Goal: Task Accomplishment & Management: Manage account settings

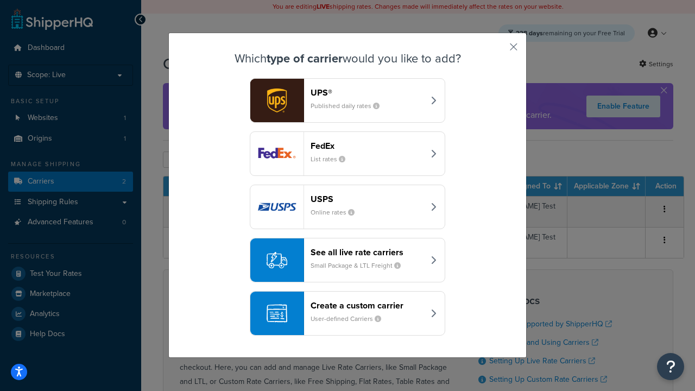
click at [367, 145] on header "FedEx" at bounding box center [366, 146] width 113 height 10
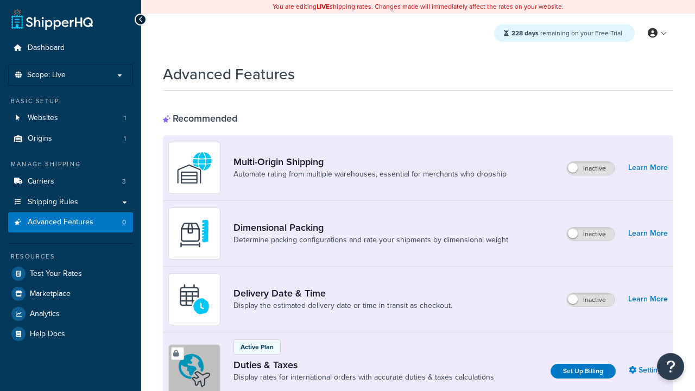
scroll to position [352, 0]
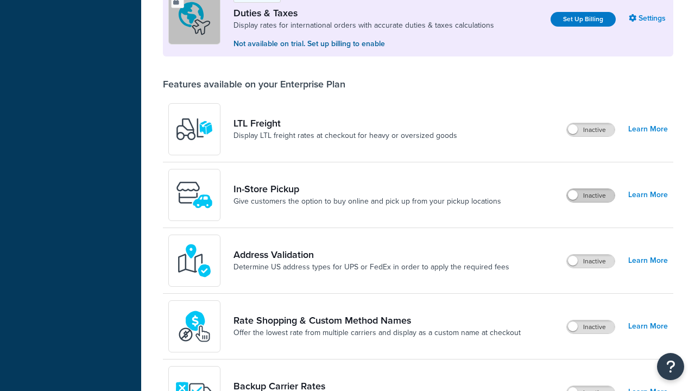
scroll to position [0, 0]
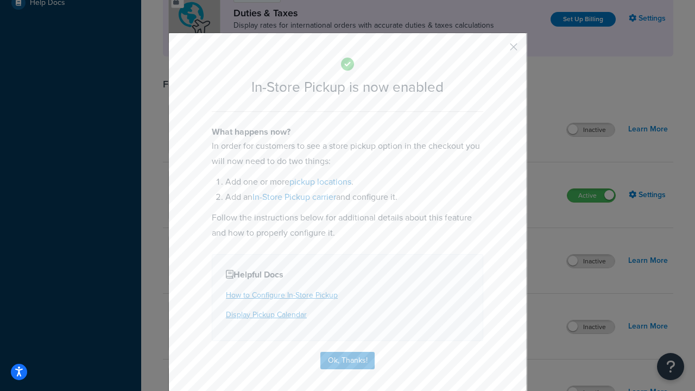
click at [497, 50] on button "button" at bounding box center [497, 50] width 3 height 3
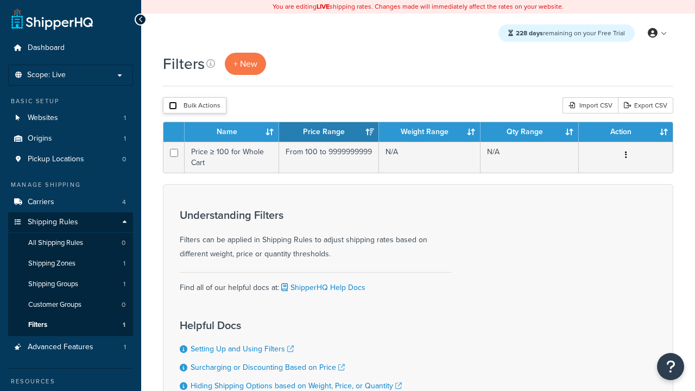
click at [173, 106] on input "checkbox" at bounding box center [173, 105] width 8 height 8
checkbox input "true"
click at [0, 0] on button "Delete" at bounding box center [0, 0] width 0 height 0
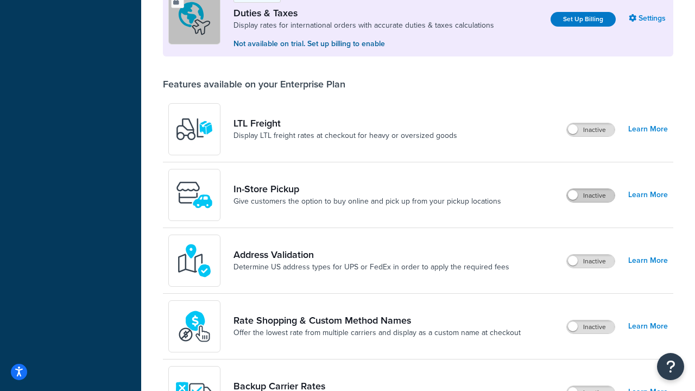
scroll to position [331, 0]
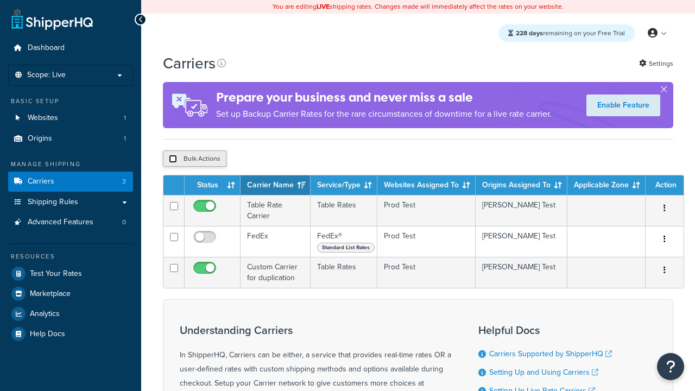
click at [173, 160] on input "checkbox" at bounding box center [173, 159] width 8 height 8
checkbox input "true"
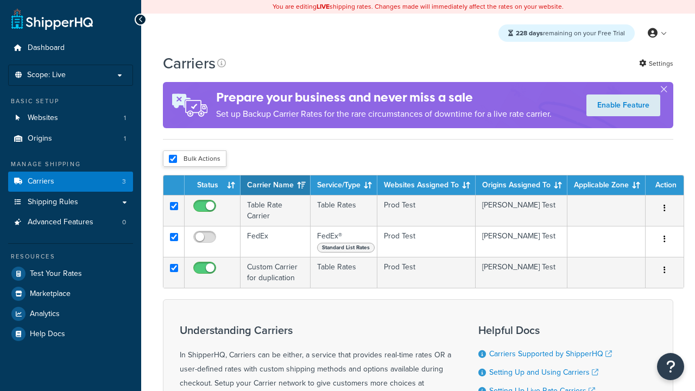
click at [0, 0] on button "Delete" at bounding box center [0, 0] width 0 height 0
